Goal: Information Seeking & Learning: Find specific fact

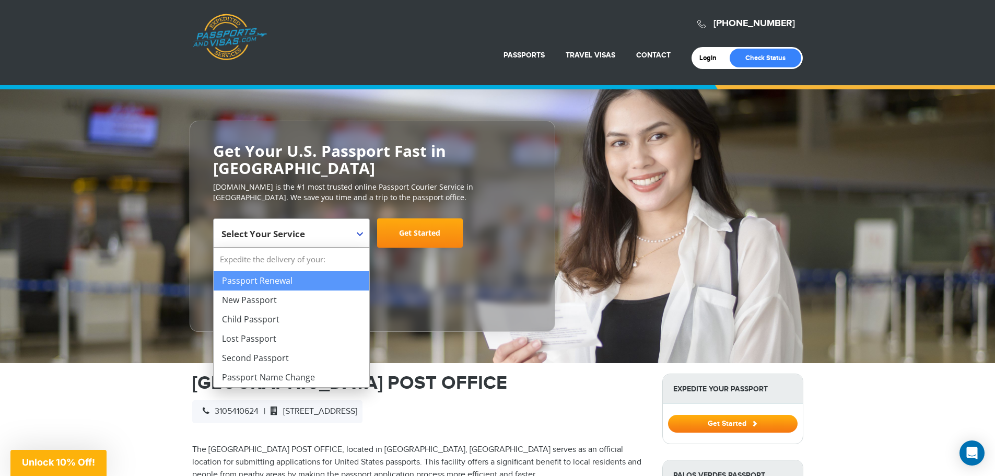
click at [357, 235] on b at bounding box center [360, 234] width 6 height 4
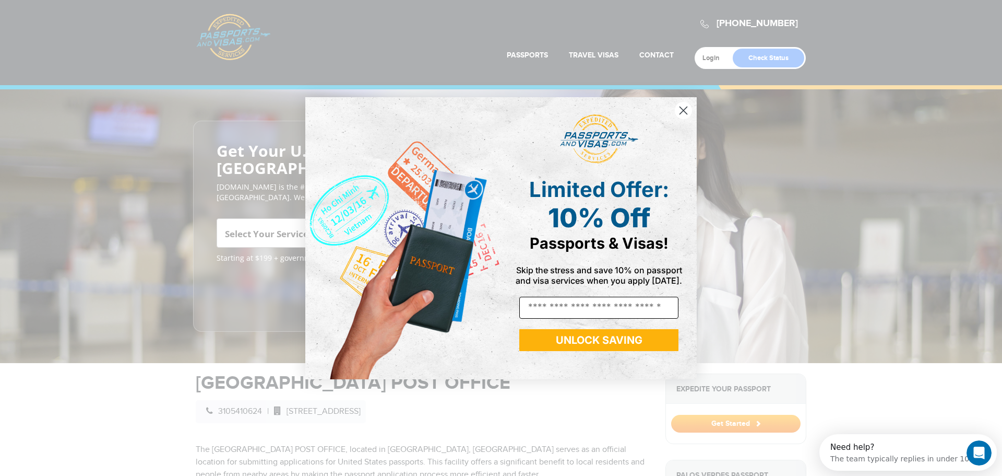
click at [581, 303] on input "Email" at bounding box center [598, 308] width 159 height 22
click input "******" at bounding box center [0, 0] width 0 height 0
type input "**********"
click at [685, 110] on circle "Close dialog" at bounding box center [683, 109] width 17 height 17
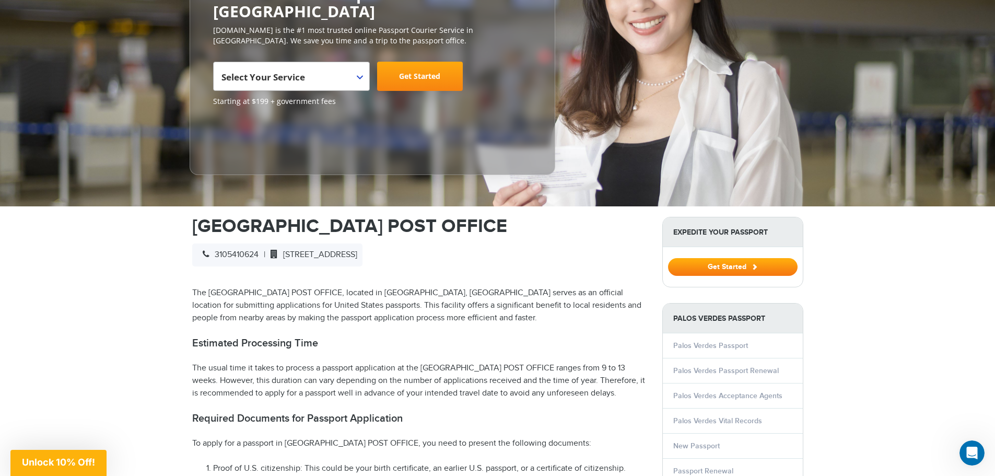
scroll to position [209, 0]
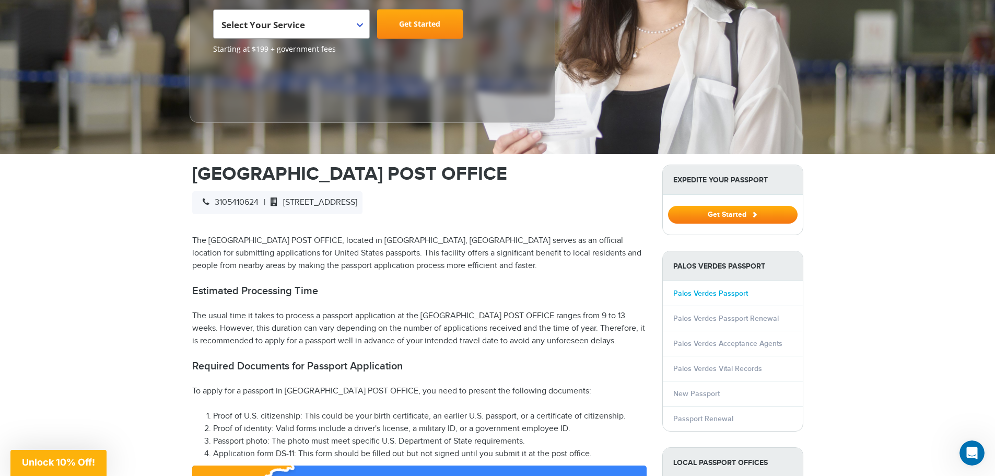
click at [702, 294] on link "Palos Verdes Passport" at bounding box center [710, 293] width 75 height 9
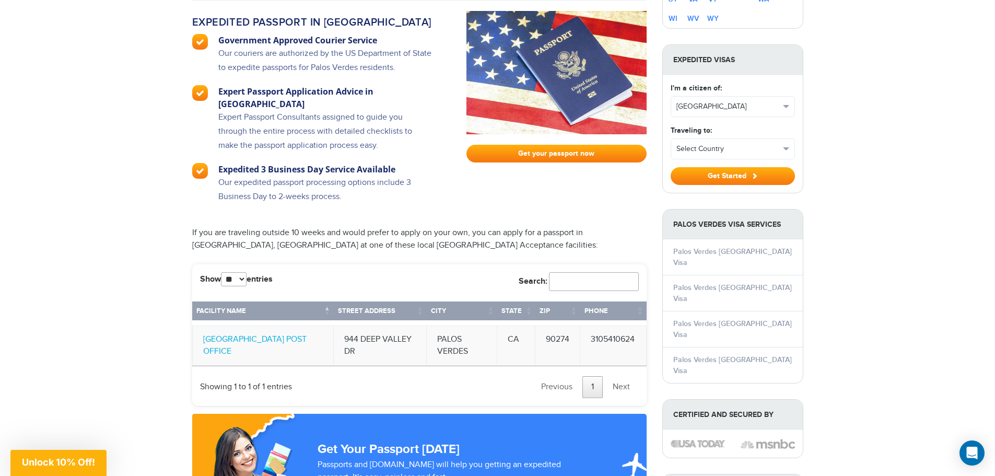
scroll to position [887, 0]
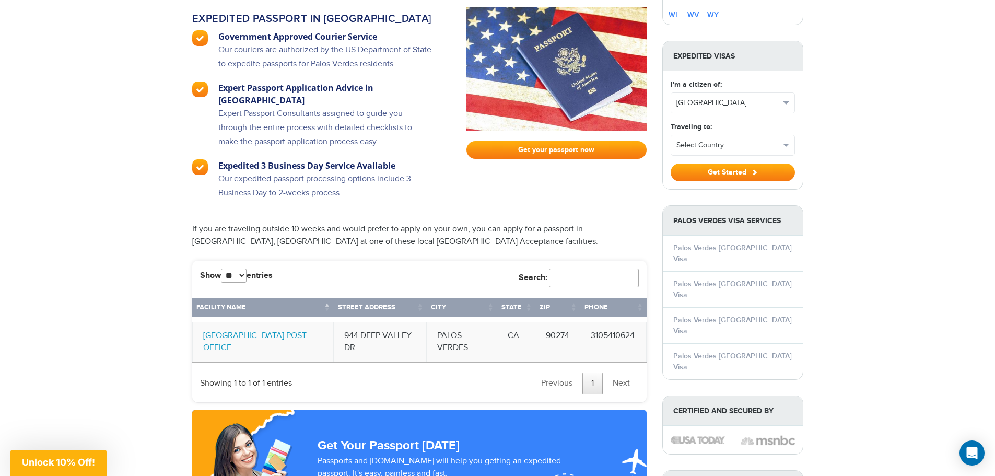
click at [275, 330] on link "[GEOGRAPHIC_DATA] POST OFFICE" at bounding box center [254, 341] width 103 height 22
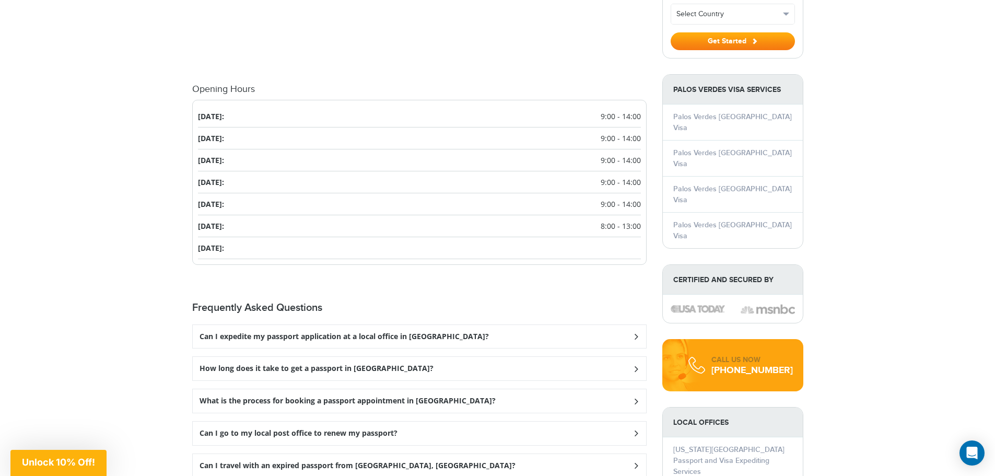
scroll to position [1044, 0]
click at [439, 340] on h3 "Can I expedite my passport application at a local office in [GEOGRAPHIC_DATA]?" at bounding box center [343, 336] width 289 height 9
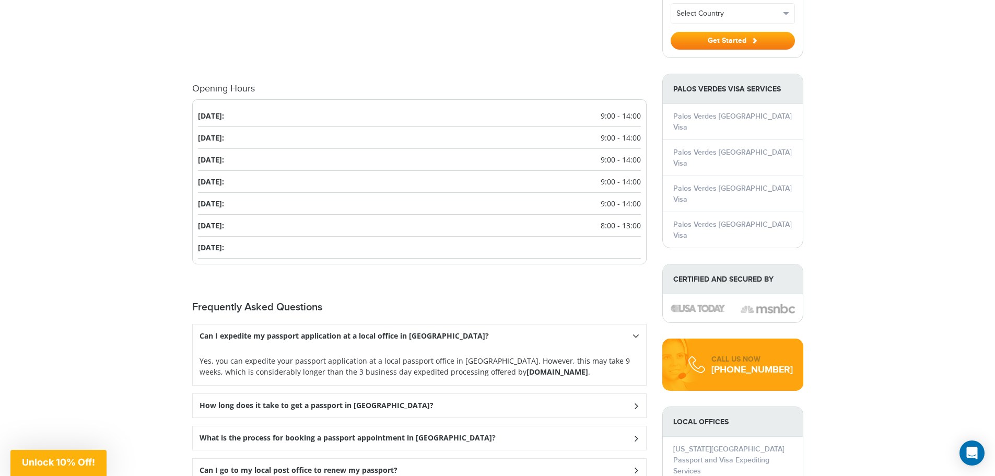
click at [417, 417] on div "How long does it take to get a passport in [GEOGRAPHIC_DATA]?" at bounding box center [419, 405] width 453 height 23
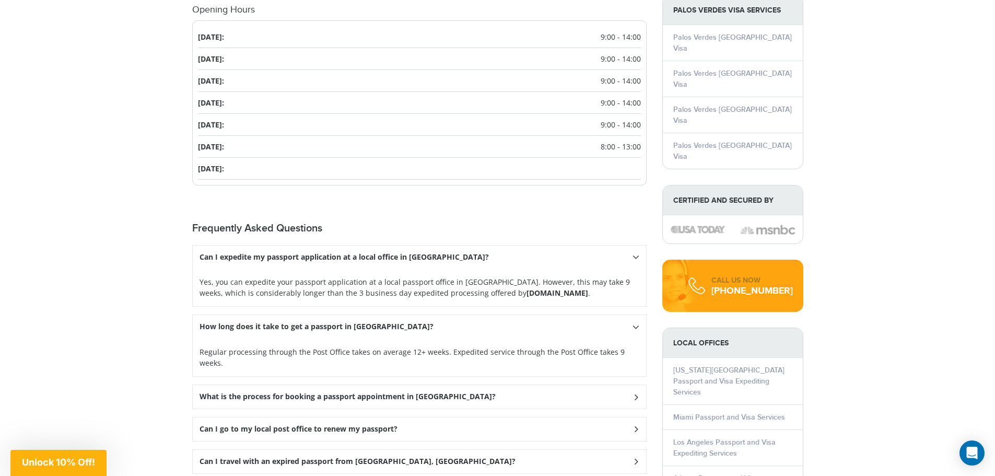
scroll to position [1149, 0]
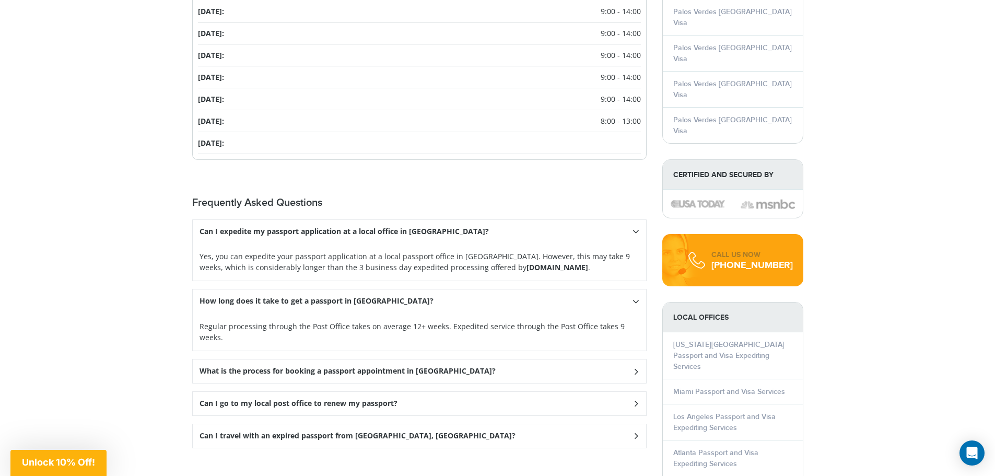
click at [515, 375] on div "What is the process for booking a passport appointment in Palos Verdes?" at bounding box center [419, 370] width 453 height 23
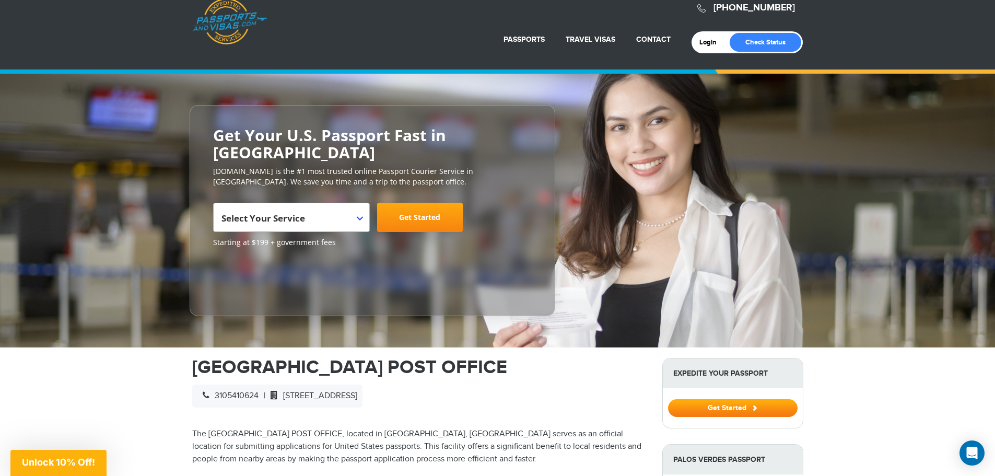
scroll to position [0, 0]
